Goal: Transaction & Acquisition: Purchase product/service

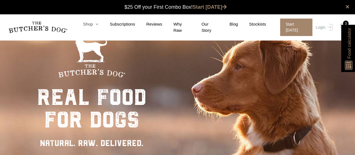
click at [93, 24] on link "Shop" at bounding box center [85, 24] width 27 height 6
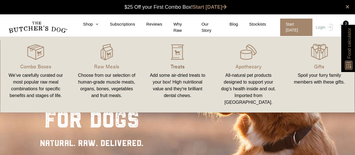
click at [176, 66] on p "Treats" at bounding box center [178, 66] width 58 height 8
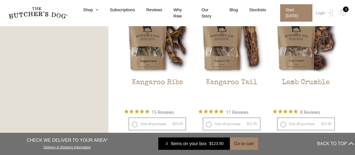
scroll to position [499, 0]
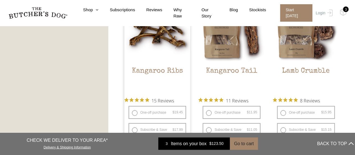
click at [153, 55] on img at bounding box center [157, 29] width 66 height 66
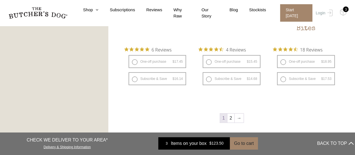
scroll to position [726, 0]
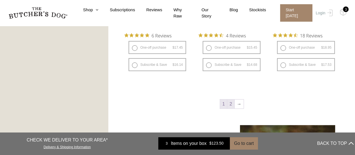
click at [230, 106] on link "2" at bounding box center [230, 103] width 7 height 9
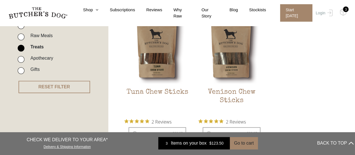
scroll to position [152, 0]
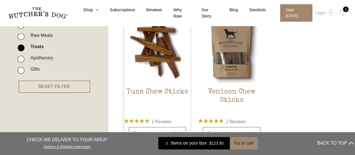
click at [150, 90] on h2 "Tuna Chew Sticks" at bounding box center [157, 101] width 66 height 26
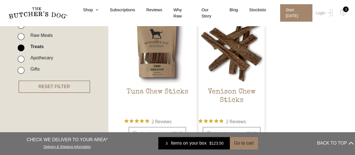
click at [231, 52] on img at bounding box center [231, 50] width 66 height 66
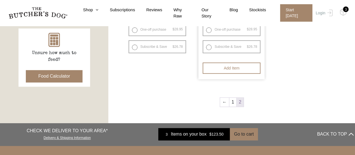
scroll to position [257, 0]
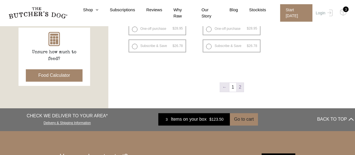
click at [223, 86] on link "←" at bounding box center [224, 87] width 9 height 9
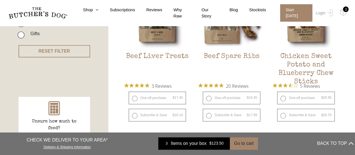
scroll to position [190, 0]
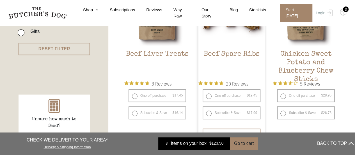
click at [223, 54] on h2 "Beef Spare Ribs" at bounding box center [231, 63] width 66 height 26
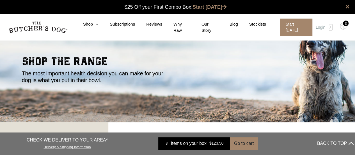
scroll to position [0, 0]
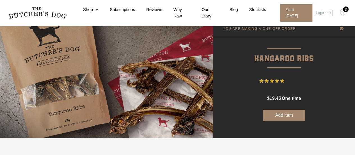
scroll to position [34, 0]
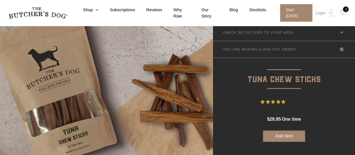
scroll to position [13, 0]
click at [297, 100] on span "2 Reviews" at bounding box center [298, 102] width 20 height 8
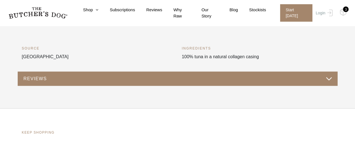
scroll to position [185, 0]
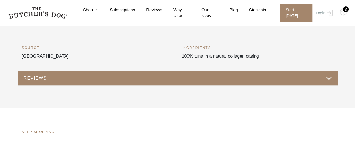
click at [33, 78] on button "REVIEWS" at bounding box center [177, 78] width 309 height 8
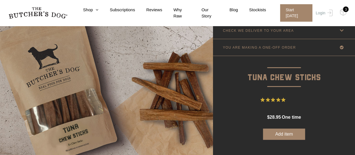
scroll to position [0, 0]
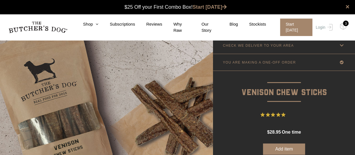
click at [293, 116] on span "2 Reviews" at bounding box center [298, 114] width 20 height 8
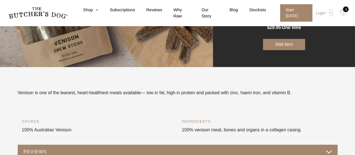
scroll to position [178, 0]
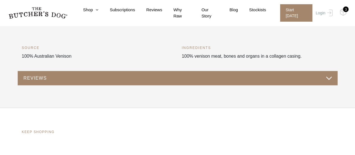
click at [27, 79] on button "REVIEWS" at bounding box center [177, 78] width 309 height 8
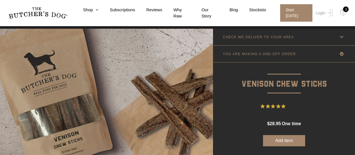
scroll to position [0, 0]
